Goal: Find specific page/section: Find specific page/section

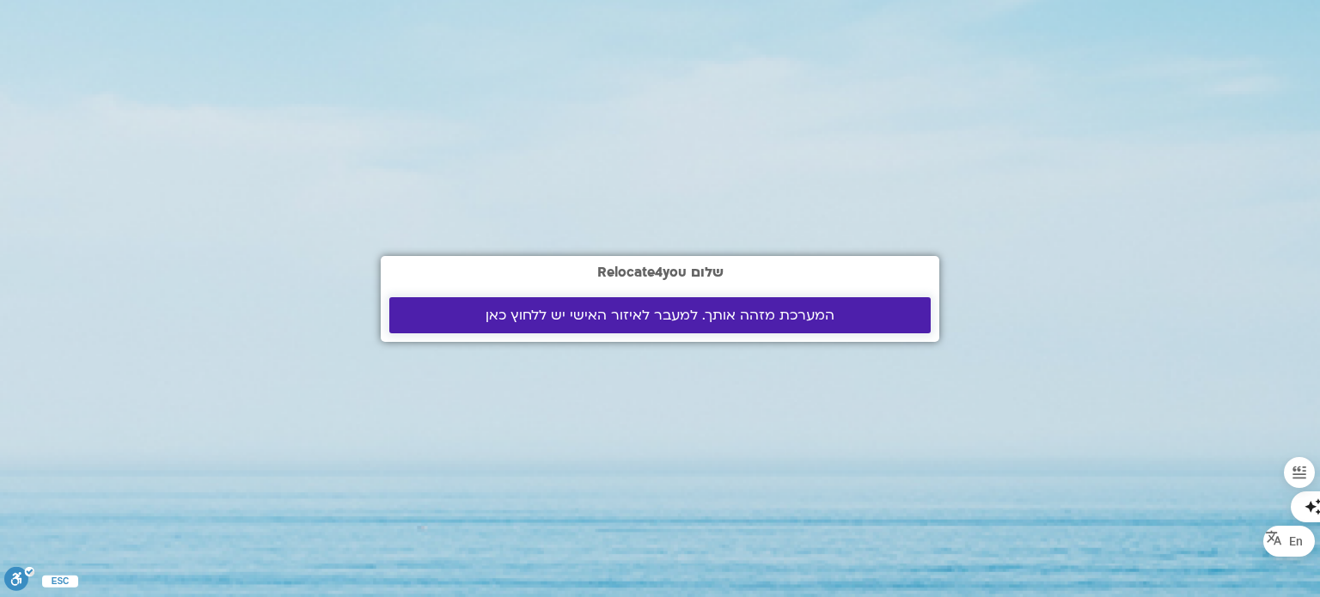
click at [555, 311] on span "המערכת מזהה אותך. למעבר לאיזור האישי יש ללחוץ כאן" at bounding box center [660, 315] width 349 height 15
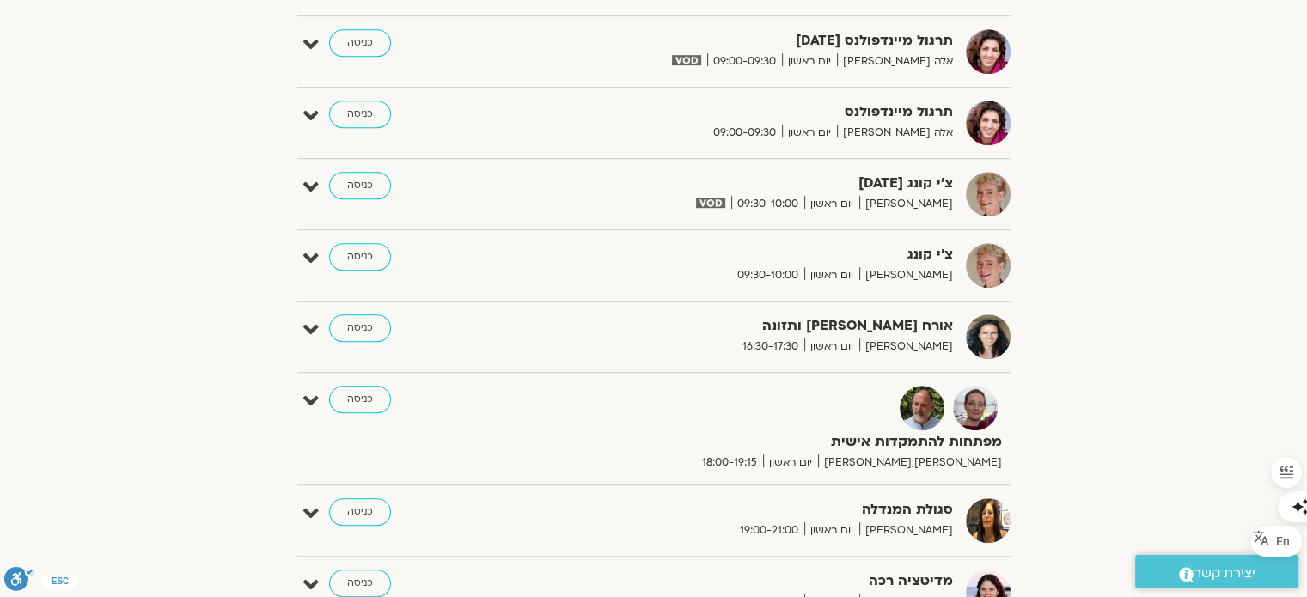
scroll to position [997, 0]
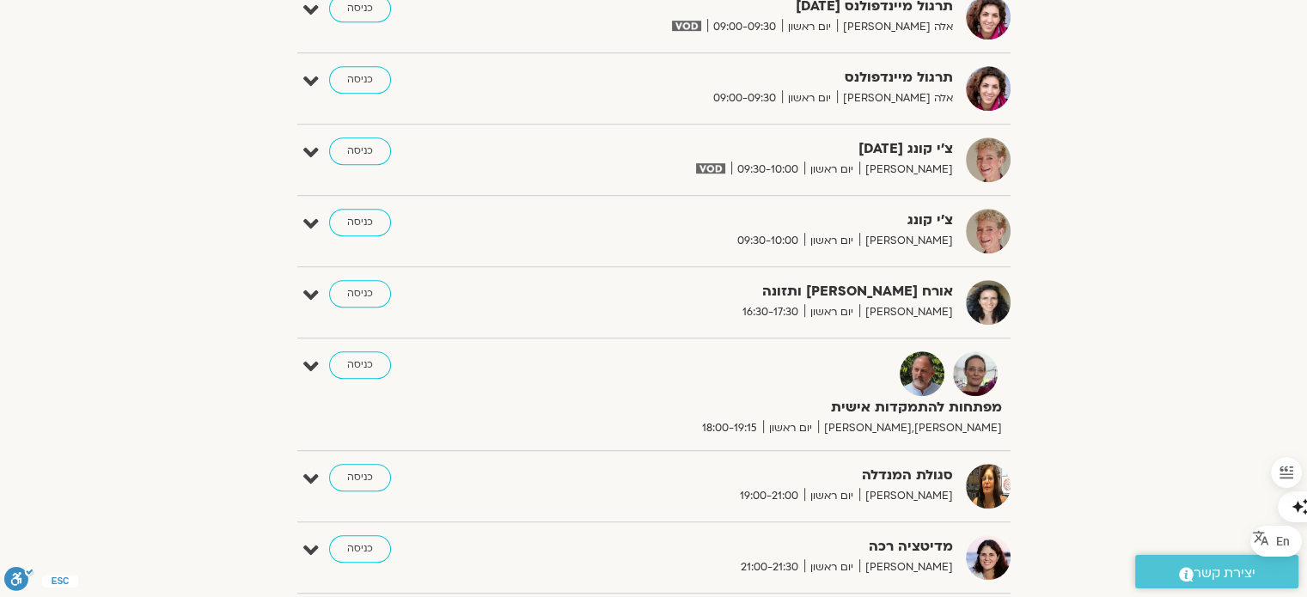
click at [360, 363] on link "כניסה" at bounding box center [360, 364] width 62 height 27
